Goal: Browse casually: Explore the website without a specific task or goal

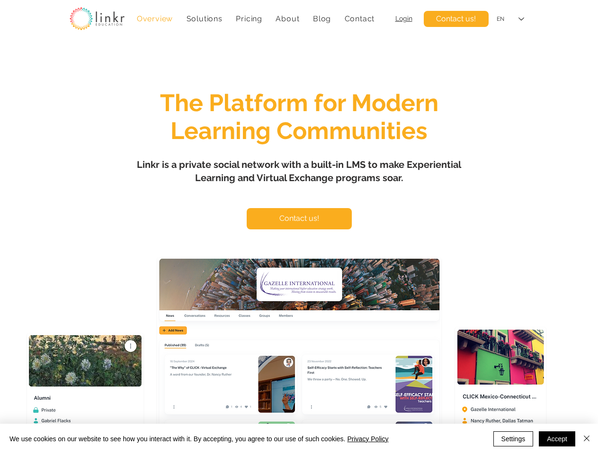
click at [204, 18] on span "Solutions" at bounding box center [205, 18] width 36 height 9
click at [287, 18] on span "About" at bounding box center [287, 18] width 24 height 9
click at [510, 19] on div "EN" at bounding box center [510, 19] width 41 height 21
click at [299, 249] on div at bounding box center [299, 281] width 598 height 477
click at [85, 386] on img at bounding box center [85, 386] width 115 height 103
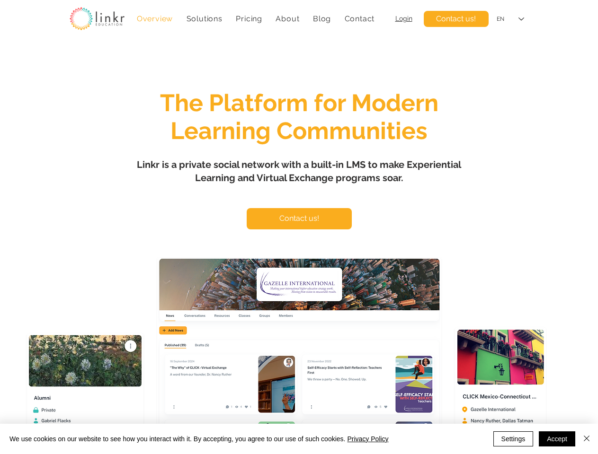
click at [299, 356] on img at bounding box center [299, 386] width 282 height 255
click at [500, 391] on img at bounding box center [500, 394] width 89 height 131
click at [513, 439] on button "Settings" at bounding box center [513, 439] width 40 height 15
click at [557, 439] on div at bounding box center [299, 227] width 598 height 454
click at [586, 439] on div at bounding box center [299, 227] width 598 height 454
